Goal: Transaction & Acquisition: Download file/media

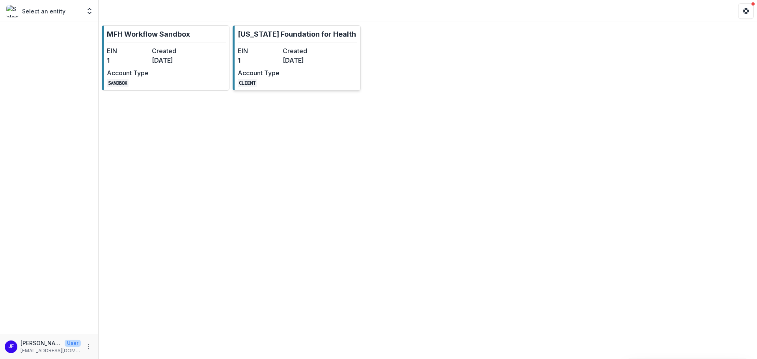
click at [293, 67] on div "EIN 1 Created [DATE] Account Type CLIENT" at bounding box center [281, 66] width 87 height 41
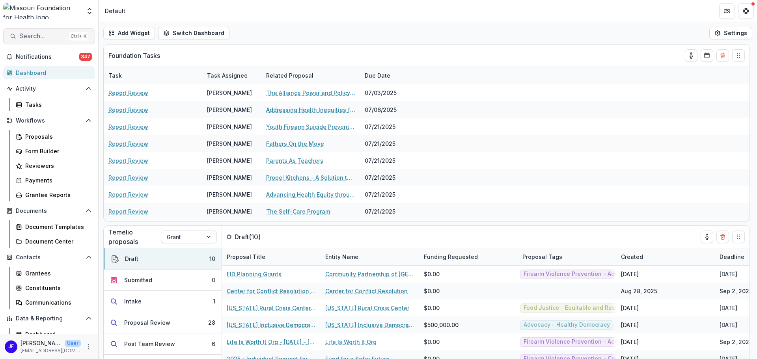
click at [39, 38] on span "Search..." at bounding box center [42, 35] width 46 height 7
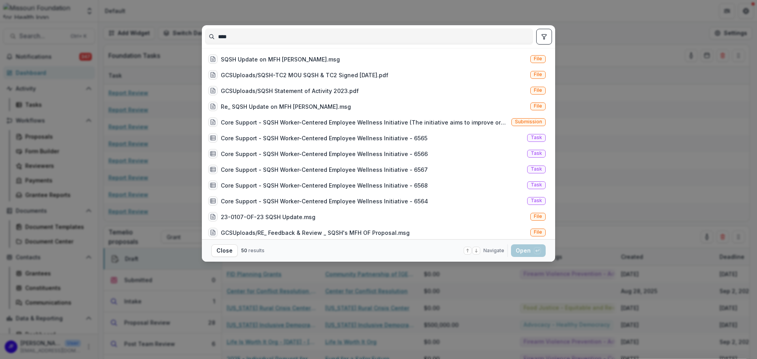
type input "****"
click at [546, 34] on icon "toggle filters" at bounding box center [543, 36] width 4 height 5
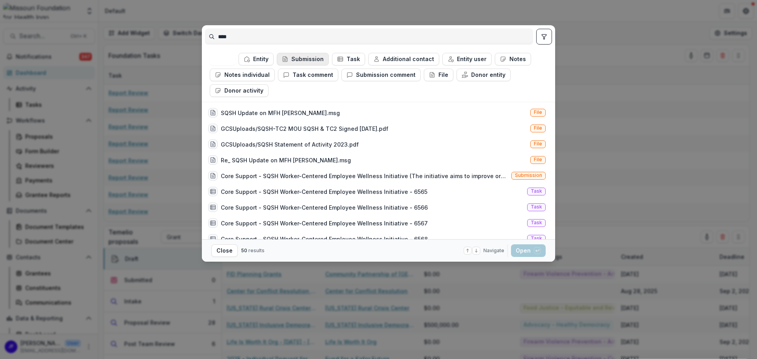
click at [317, 57] on button "Submission" at bounding box center [303, 59] width 52 height 13
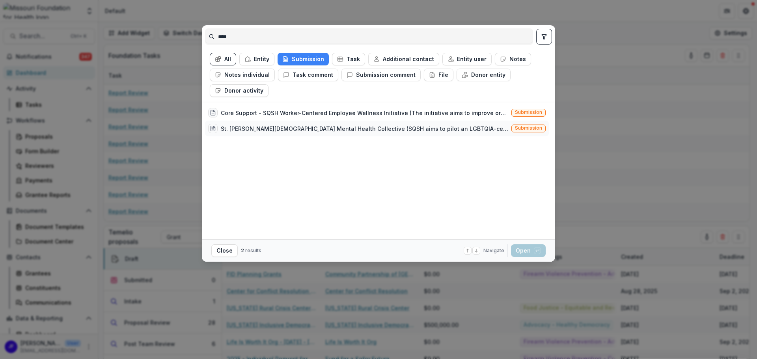
click at [339, 128] on div "St. [PERSON_NAME][DEMOGRAPHIC_DATA] Mental Health Collective (SQSH aims to pilo…" at bounding box center [364, 129] width 287 height 8
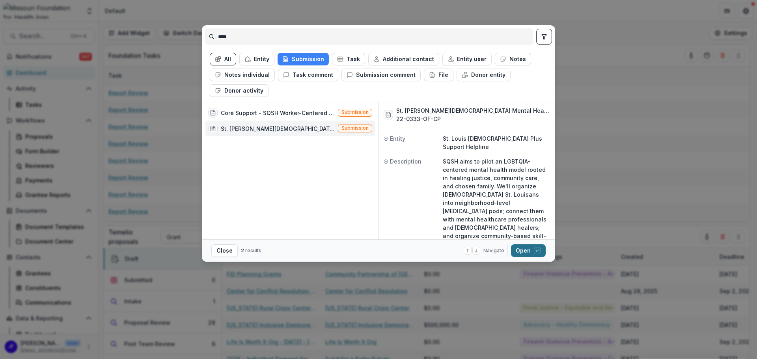
click at [522, 250] on button "Open with enter key" at bounding box center [528, 250] width 35 height 13
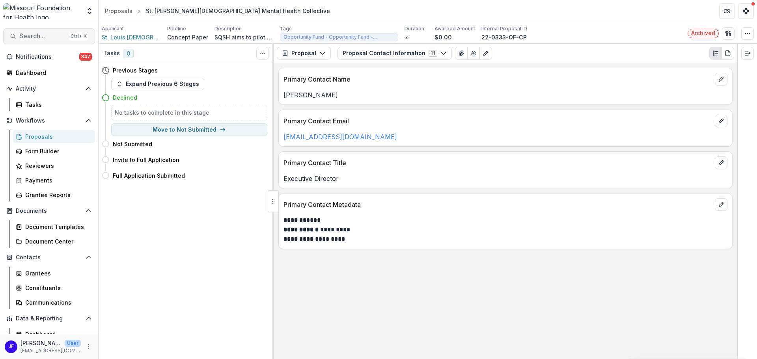
click at [28, 35] on span "Search..." at bounding box center [42, 35] width 46 height 7
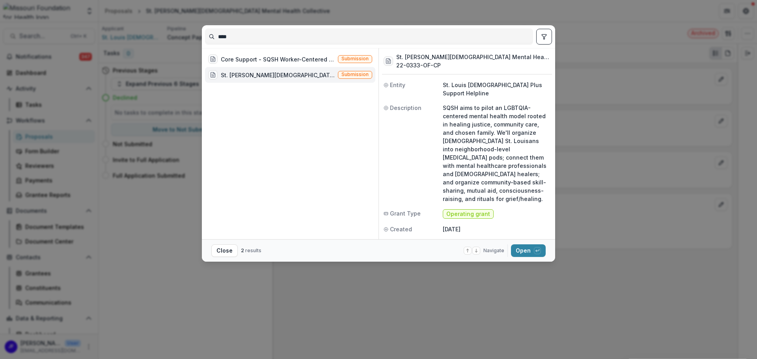
drag, startPoint x: 235, startPoint y: 36, endPoint x: 181, endPoint y: 31, distance: 54.7
click at [181, 30] on div "**** Core Support - SQSH Worker-Centered Employee Wellness Initiative (The init…" at bounding box center [378, 179] width 757 height 359
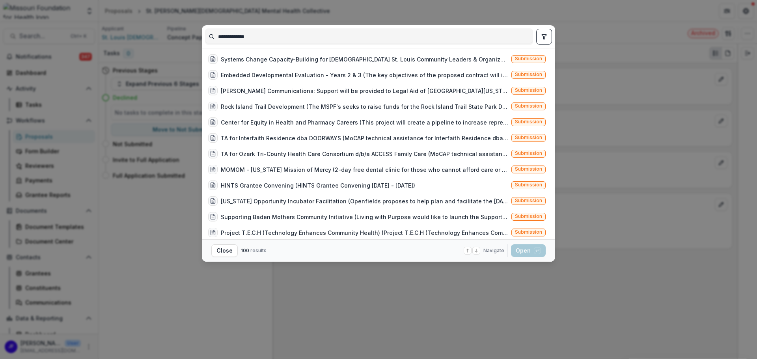
type input "**********"
click at [545, 33] on icon "toggle filters" at bounding box center [544, 36] width 6 height 6
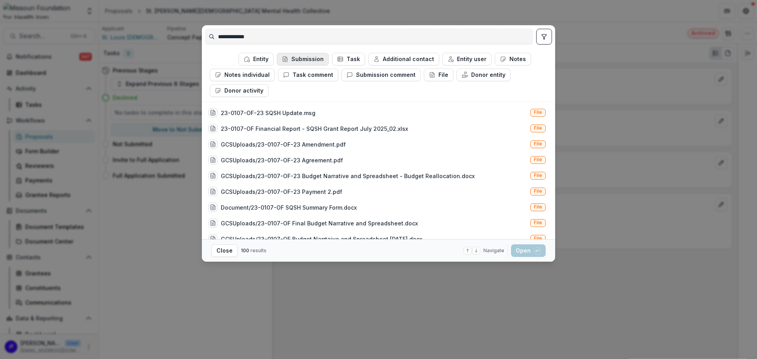
click at [303, 59] on button "Submission" at bounding box center [303, 59] width 52 height 13
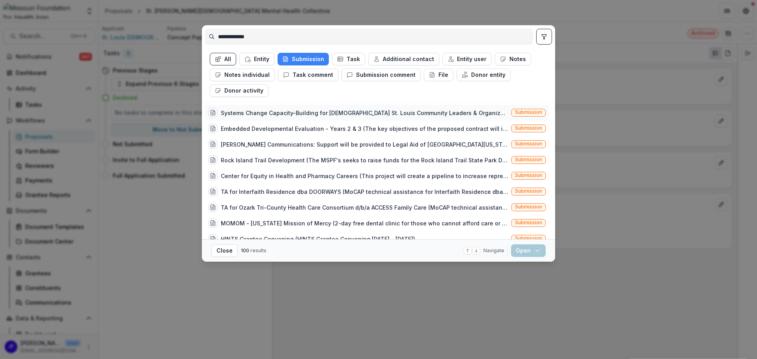
click at [416, 114] on div "Systems Change Capacity-Building for [DEMOGRAPHIC_DATA] St. Louis Community Lea…" at bounding box center [364, 113] width 287 height 8
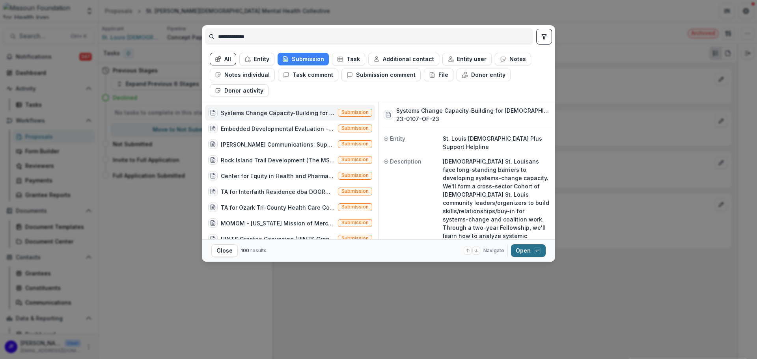
click at [518, 253] on button "Open with enter key" at bounding box center [528, 250] width 35 height 13
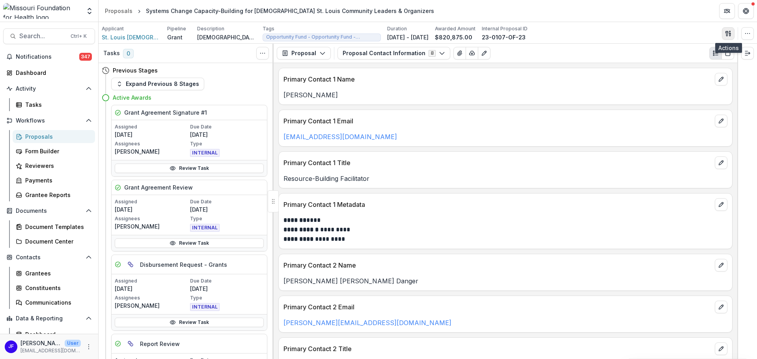
click at [729, 32] on polygon "button" at bounding box center [729, 31] width 1 height 1
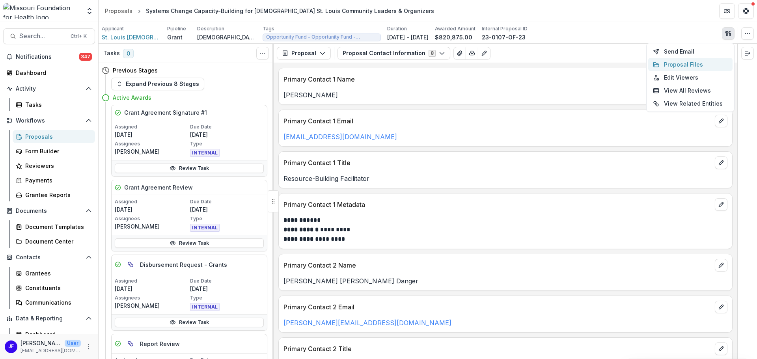
click at [682, 67] on button "Proposal Files" at bounding box center [690, 64] width 84 height 13
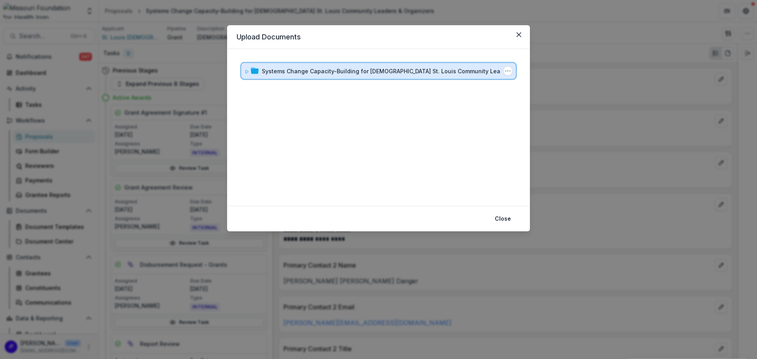
click at [246, 75] on span at bounding box center [246, 71] width 5 height 8
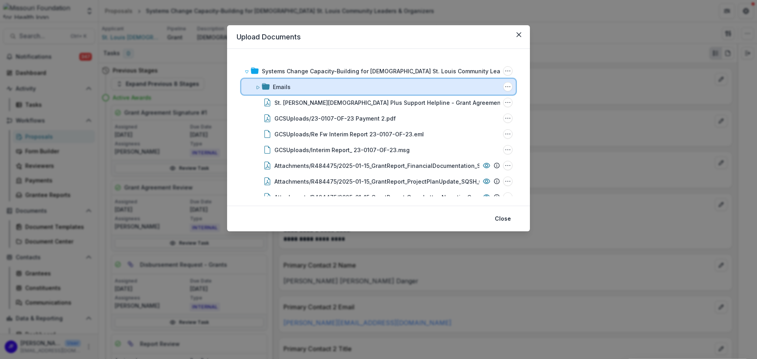
click at [258, 87] on icon at bounding box center [257, 87] width 5 height 5
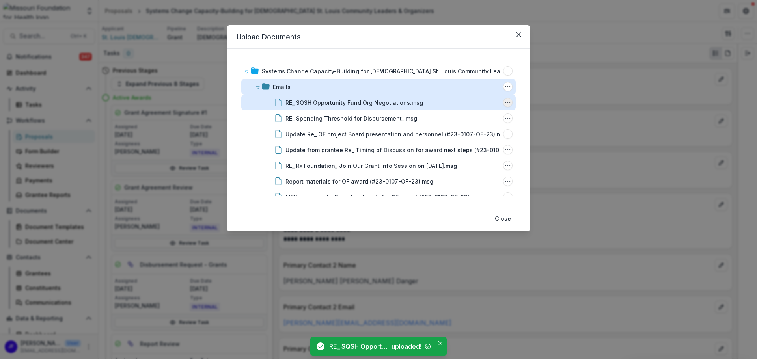
click at [506, 103] on icon "RE_ SQSH Opportunity Fund Org Negotiations.msg Options" at bounding box center [507, 102] width 6 height 6
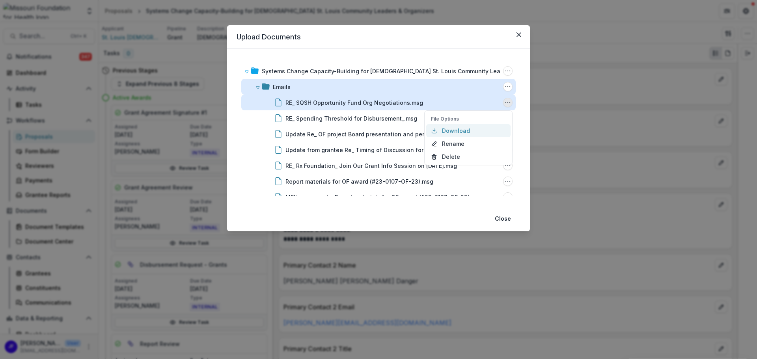
click at [455, 132] on button "Download" at bounding box center [468, 130] width 84 height 13
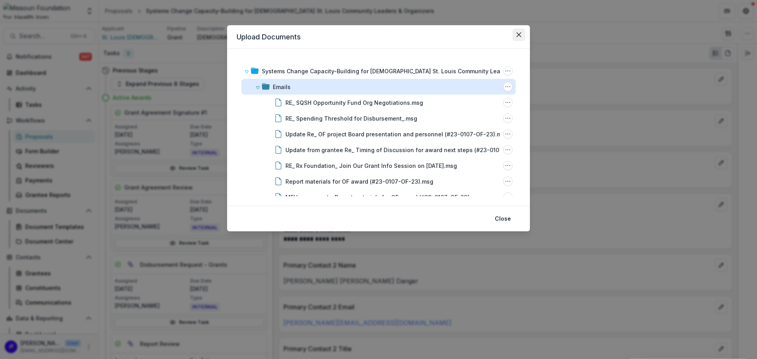
click at [518, 37] on button "Close" at bounding box center [518, 34] width 13 height 13
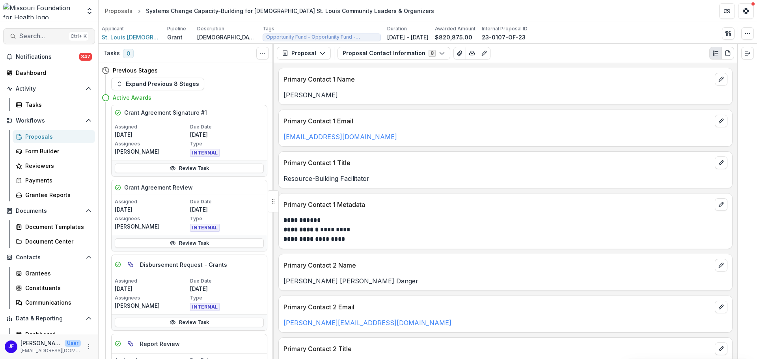
click at [36, 33] on span "Search..." at bounding box center [42, 35] width 46 height 7
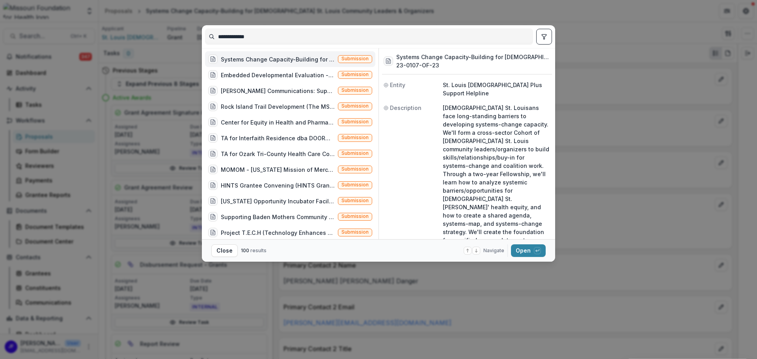
drag, startPoint x: 261, startPoint y: 37, endPoint x: 180, endPoint y: 33, distance: 80.9
click at [180, 33] on div "**********" at bounding box center [378, 179] width 757 height 359
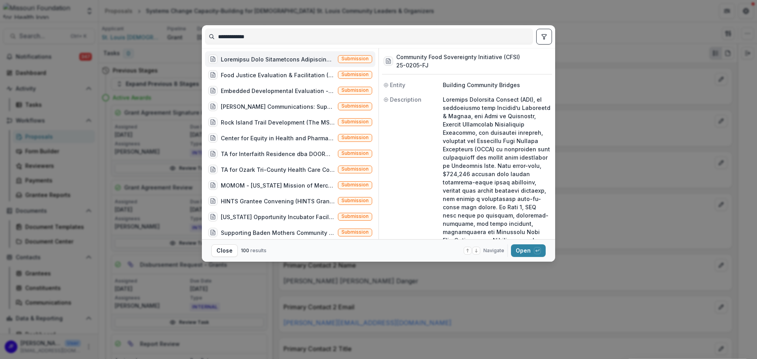
type input "**********"
click at [540, 37] on button "toggle filters" at bounding box center [544, 37] width 16 height 16
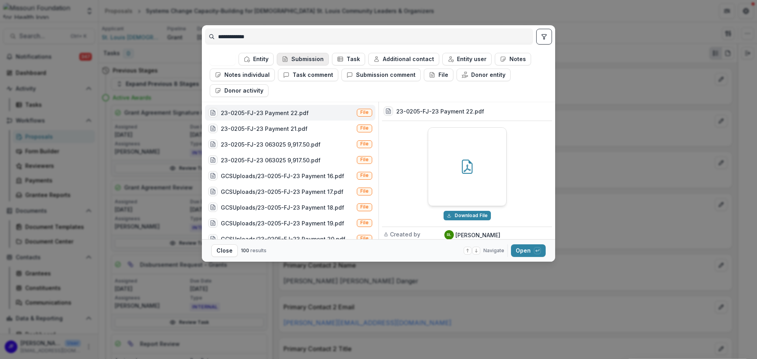
click at [301, 59] on button "Submission" at bounding box center [303, 59] width 52 height 13
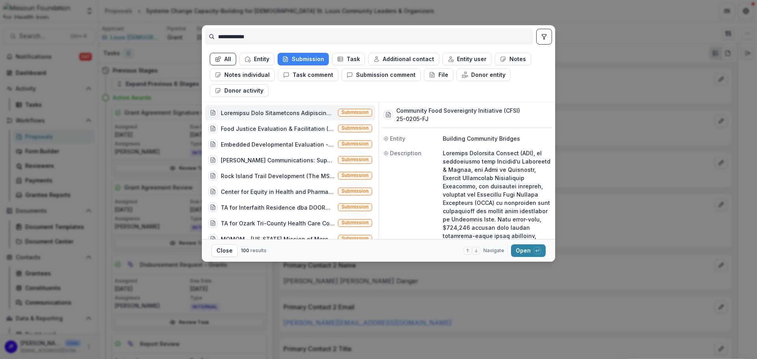
click at [283, 111] on div at bounding box center [278, 113] width 114 height 8
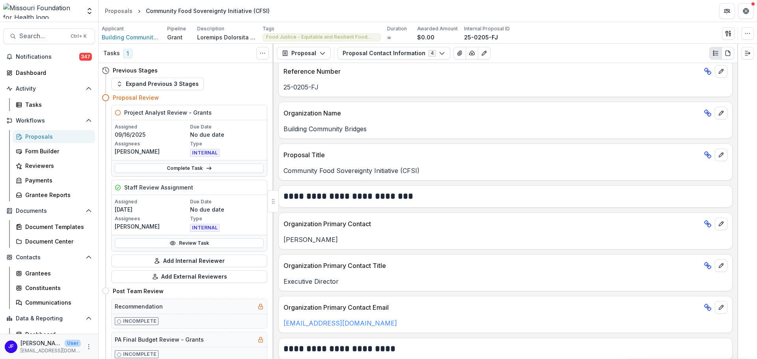
scroll to position [79, 0]
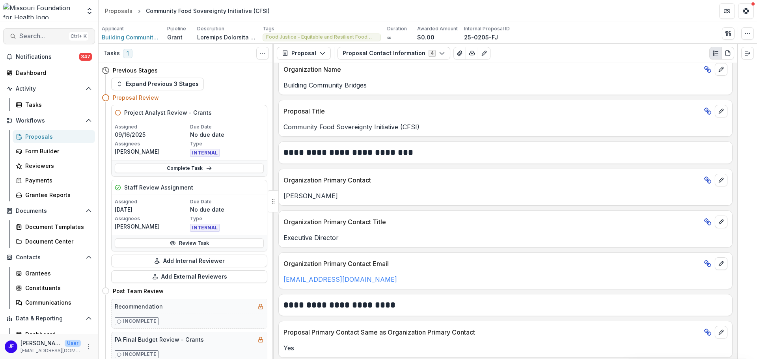
click at [38, 37] on span "Search..." at bounding box center [42, 35] width 46 height 7
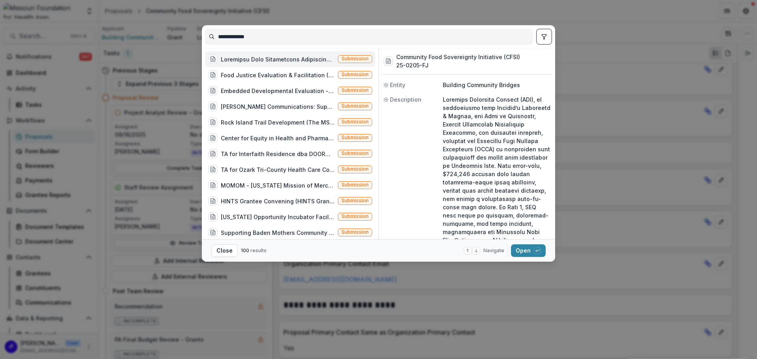
drag, startPoint x: 264, startPoint y: 37, endPoint x: 175, endPoint y: 37, distance: 88.3
click at [175, 37] on div "**********" at bounding box center [378, 179] width 757 height 359
click at [542, 34] on icon "toggle filters" at bounding box center [544, 36] width 6 height 6
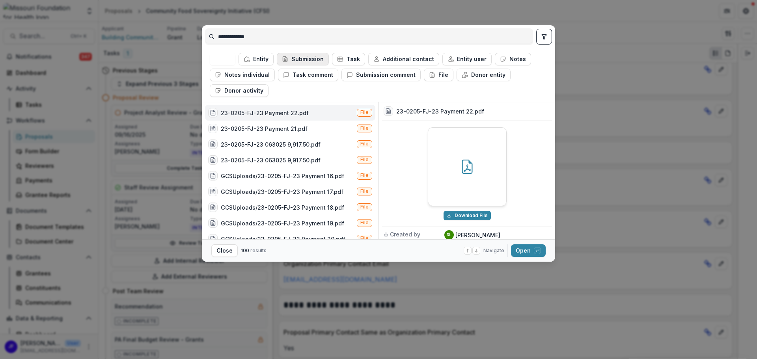
click at [294, 59] on button "Submission" at bounding box center [303, 59] width 52 height 13
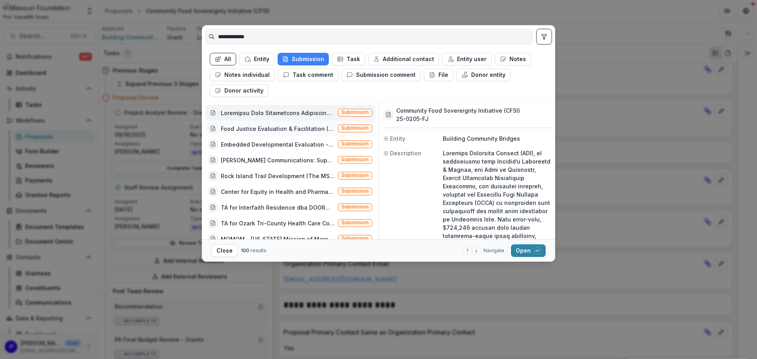
click at [277, 130] on div "Food Justice Evaluation & Facilitation (NewStories will support the [US_STATE] …" at bounding box center [278, 129] width 114 height 8
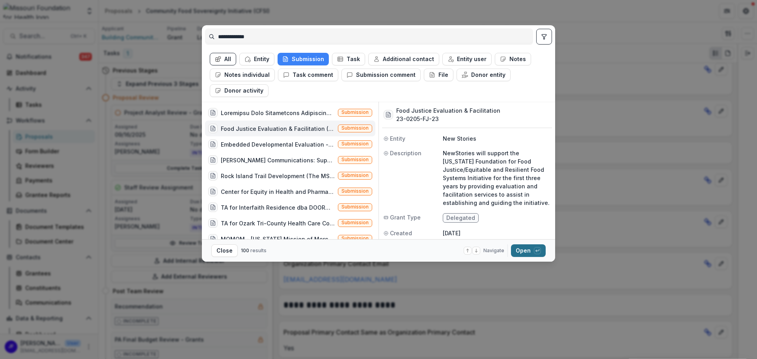
click at [515, 252] on button "Open with enter key" at bounding box center [528, 250] width 35 height 13
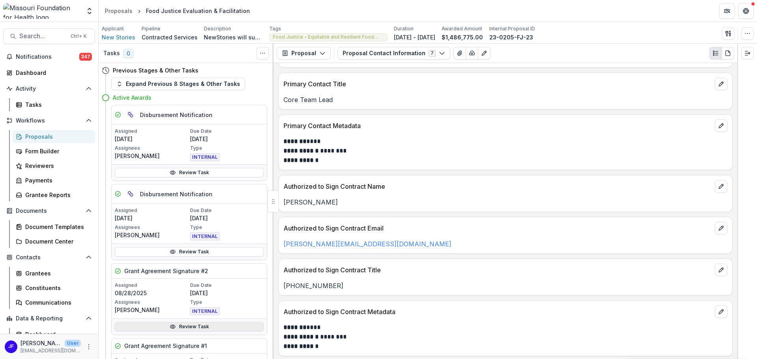
click at [220, 326] on link "Review Task" at bounding box center [189, 326] width 149 height 9
click at [728, 31] on icon "button" at bounding box center [728, 33] width 6 height 6
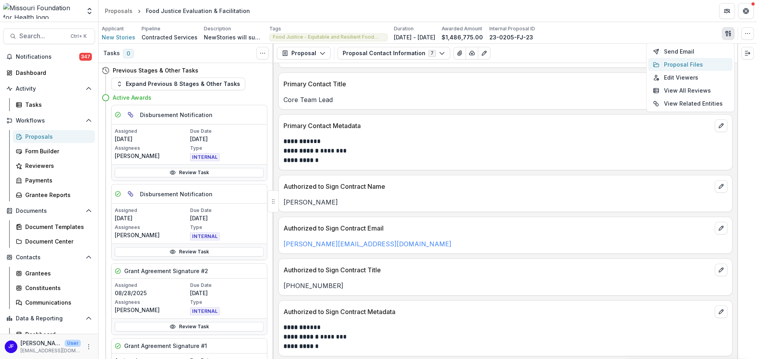
click at [678, 65] on button "Proposal Files" at bounding box center [690, 64] width 84 height 13
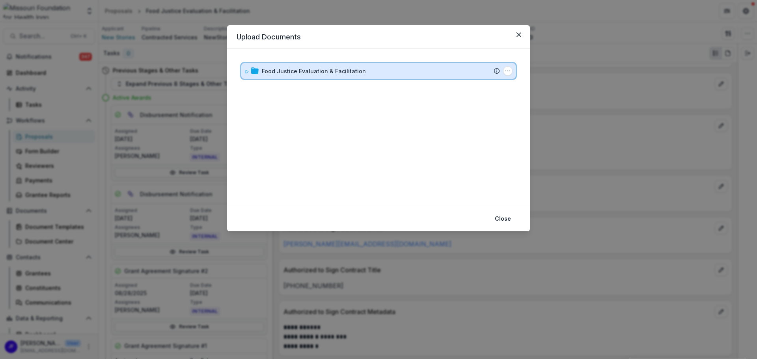
click at [245, 72] on icon at bounding box center [246, 71] width 5 height 5
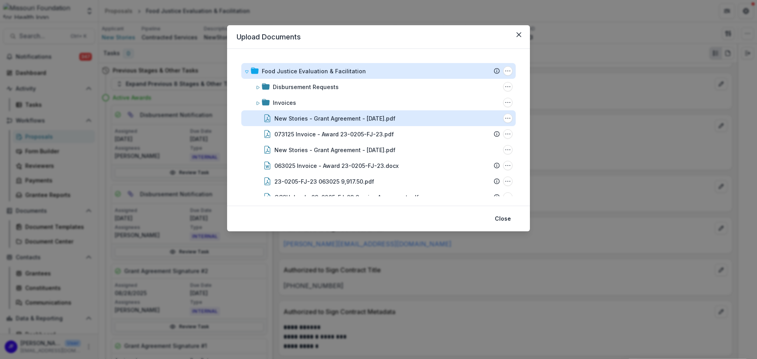
click at [381, 117] on div "New Stories - Grant Agreement - [DATE].pdf" at bounding box center [334, 118] width 121 height 8
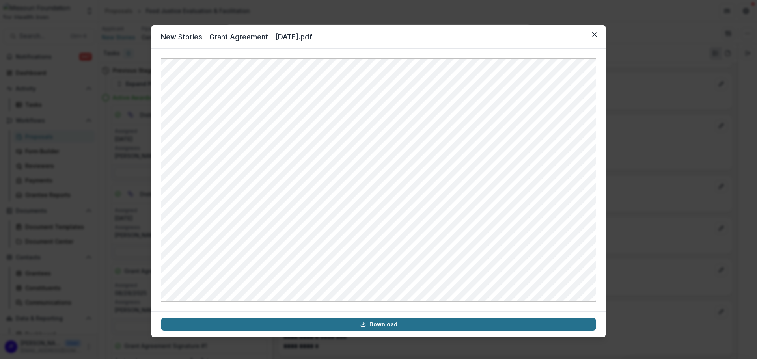
click at [395, 323] on link "Download" at bounding box center [378, 324] width 435 height 13
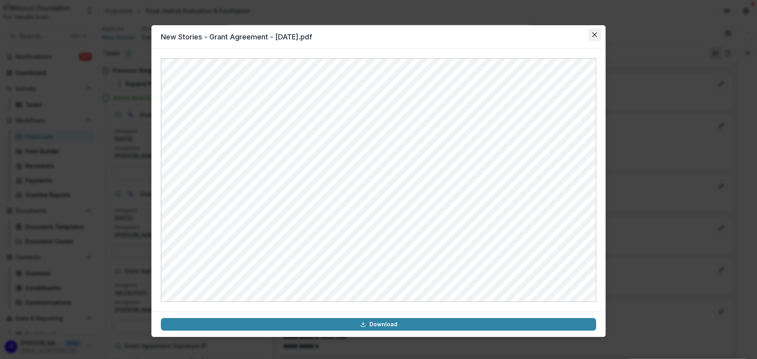
click at [593, 36] on icon "Close" at bounding box center [594, 34] width 5 height 5
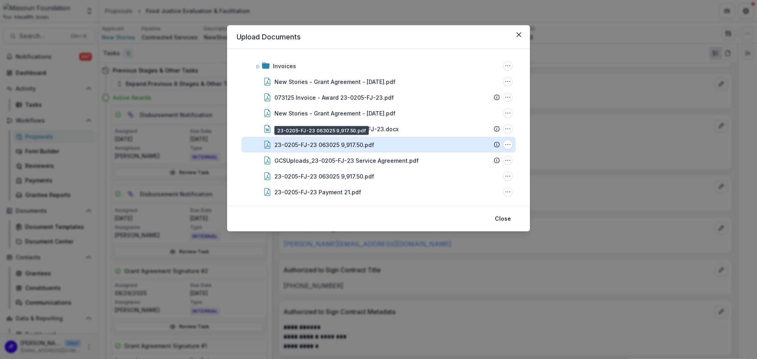
scroll to position [39, 0]
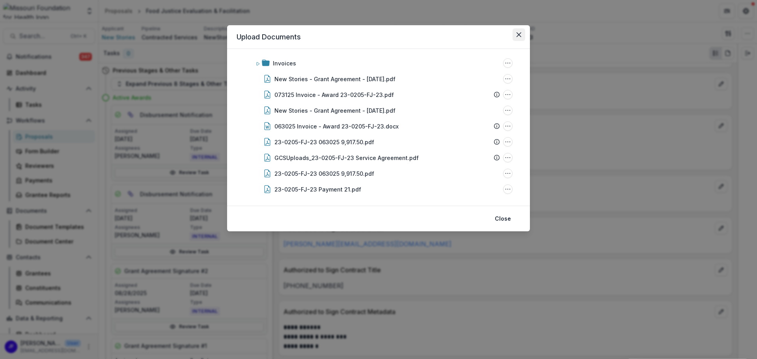
click at [517, 34] on icon "Close" at bounding box center [518, 34] width 5 height 5
